Goal: Navigation & Orientation: Find specific page/section

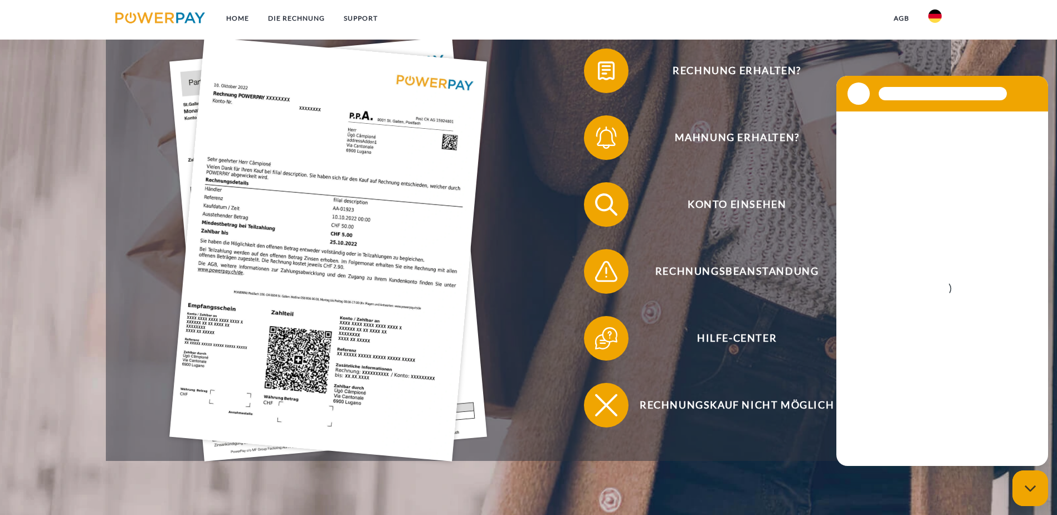
scroll to position [279, 0]
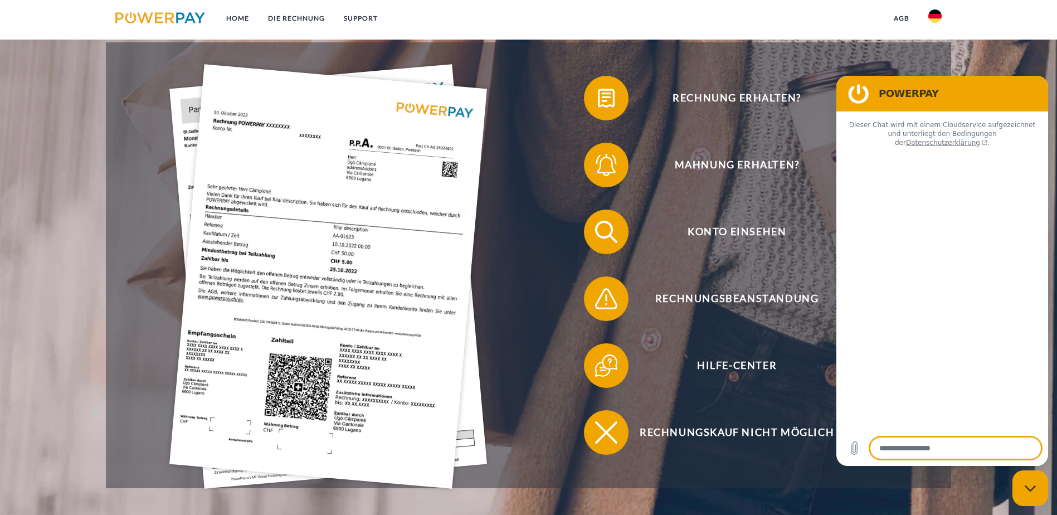
type textarea "*"
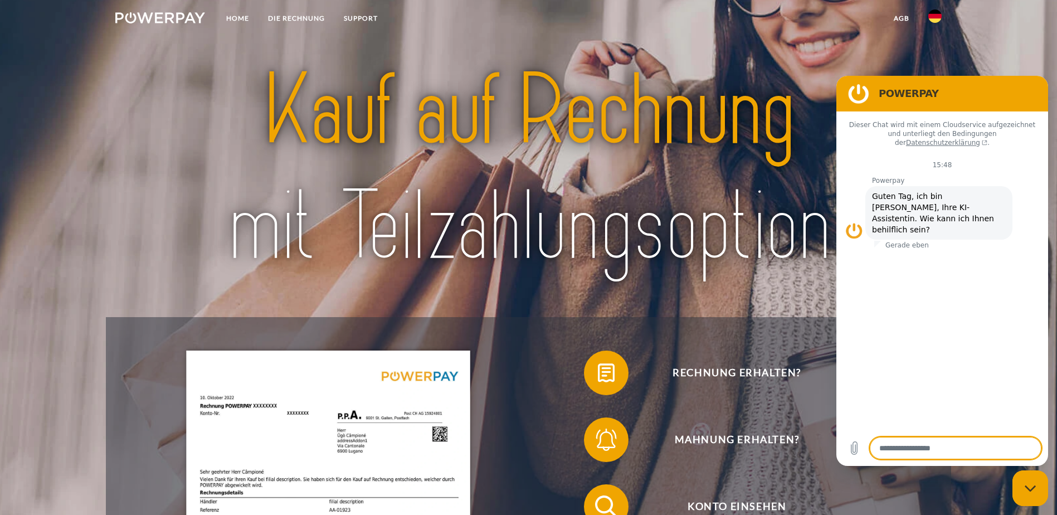
scroll to position [0, 0]
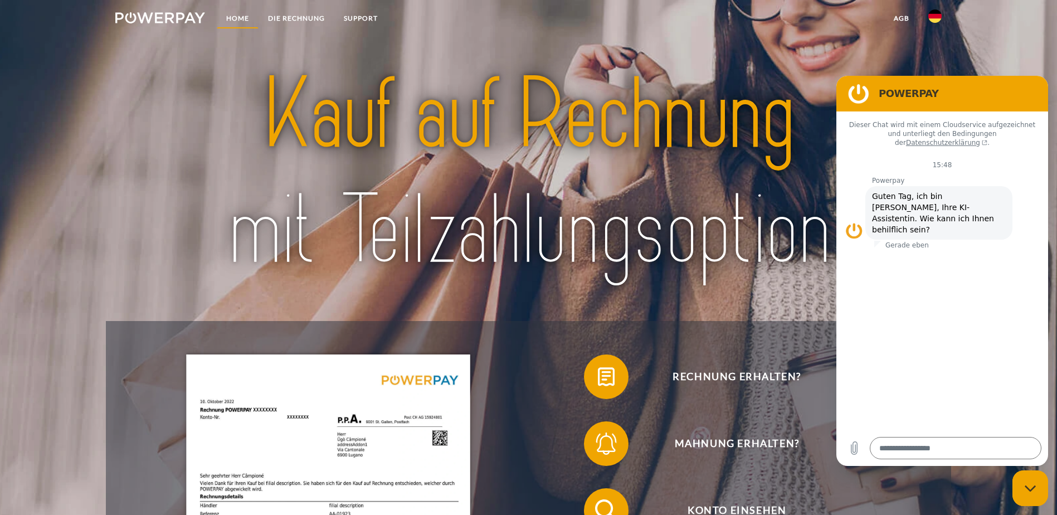
click at [231, 15] on link "Home" at bounding box center [238, 18] width 42 height 20
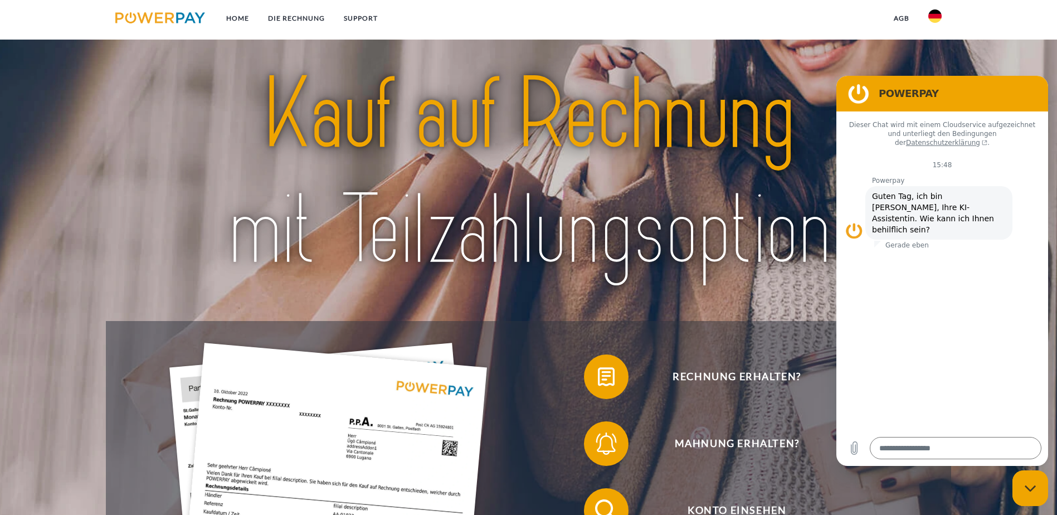
scroll to position [93, 0]
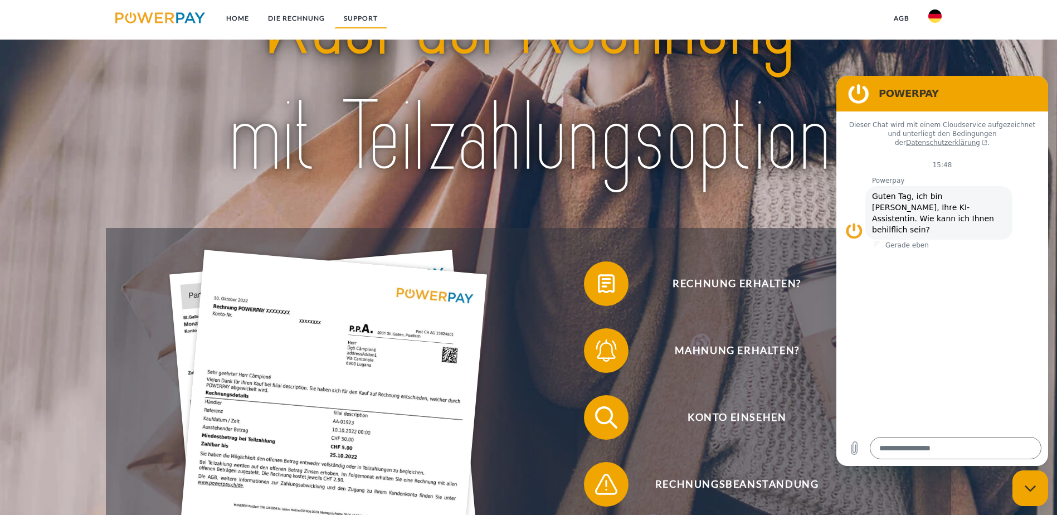
click at [358, 9] on link "SUPPORT" at bounding box center [360, 18] width 53 height 20
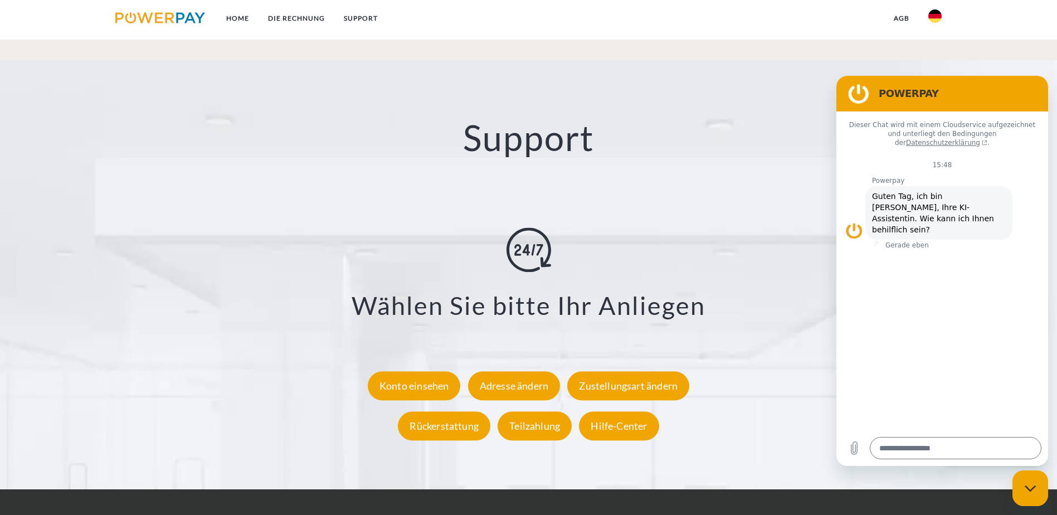
scroll to position [2061, 0]
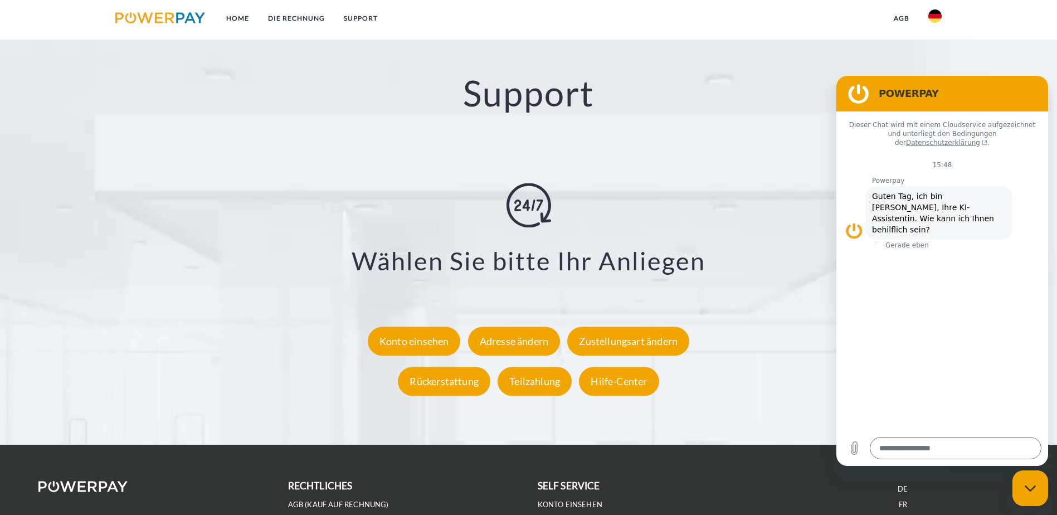
click at [1025, 30] on nav "Home DIE RECHNUNG SUPPORT agb" at bounding box center [528, 20] width 1057 height 40
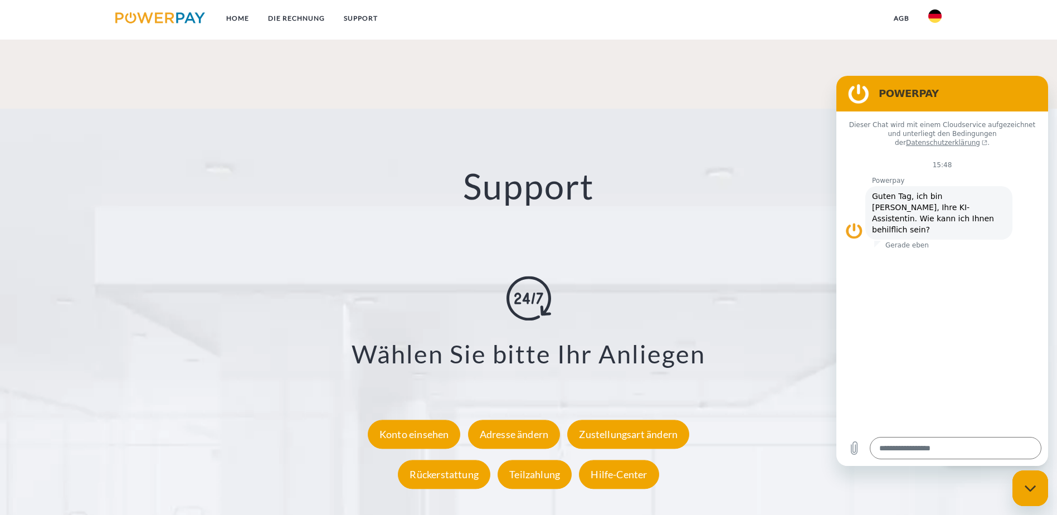
click at [166, 14] on img at bounding box center [160, 17] width 90 height 11
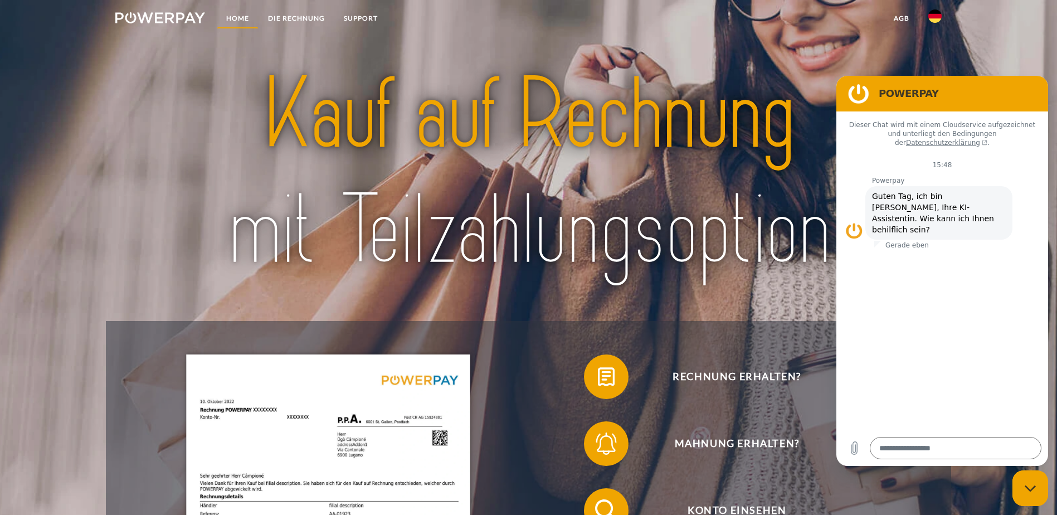
click at [247, 13] on link "Home" at bounding box center [238, 18] width 42 height 20
click at [366, 18] on link "SUPPORT" at bounding box center [360, 18] width 53 height 20
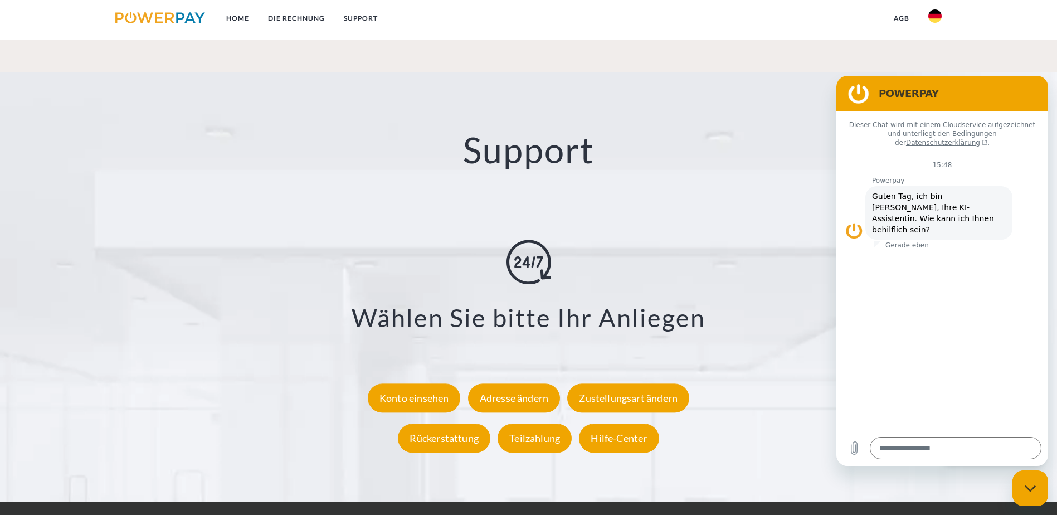
scroll to position [2061, 0]
